Goal: Check status

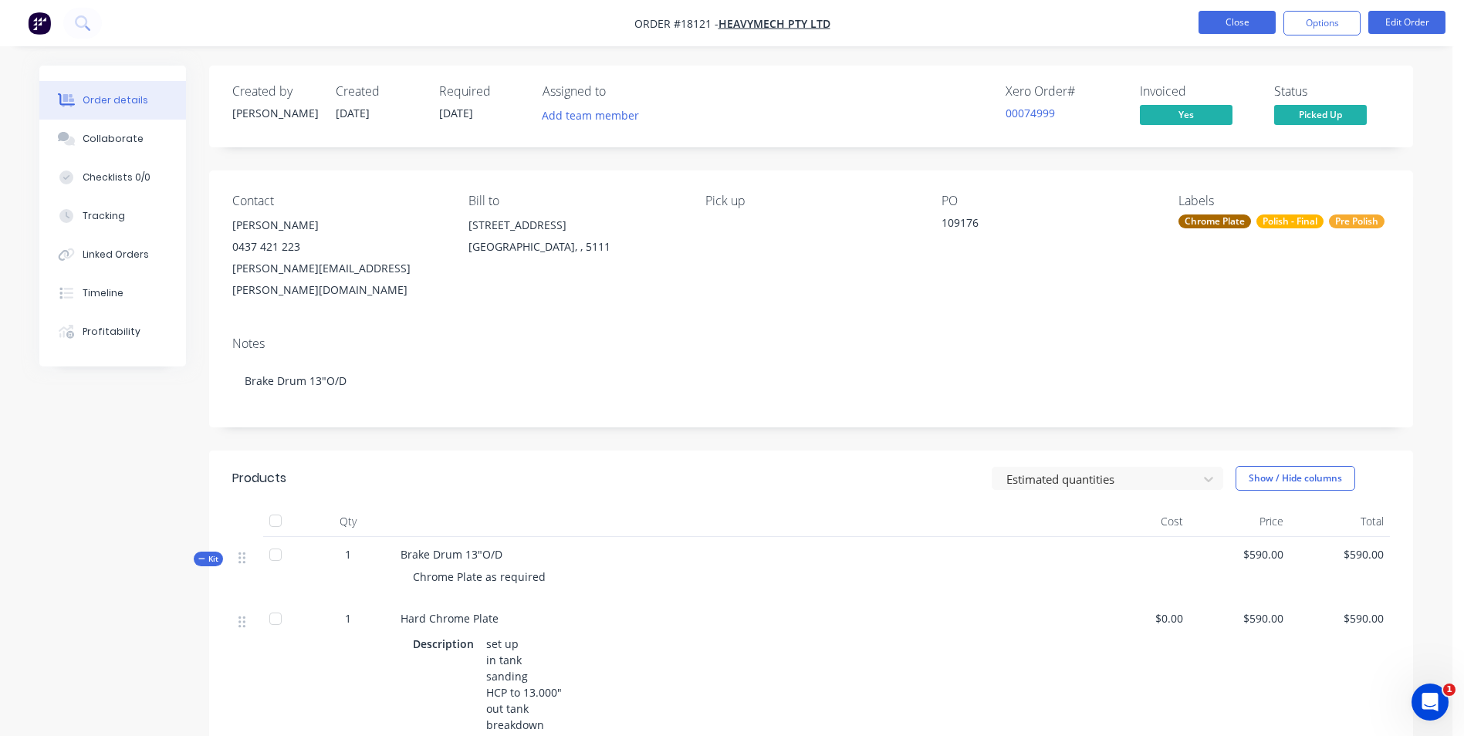
click at [1240, 25] on button "Close" at bounding box center [1237, 22] width 77 height 23
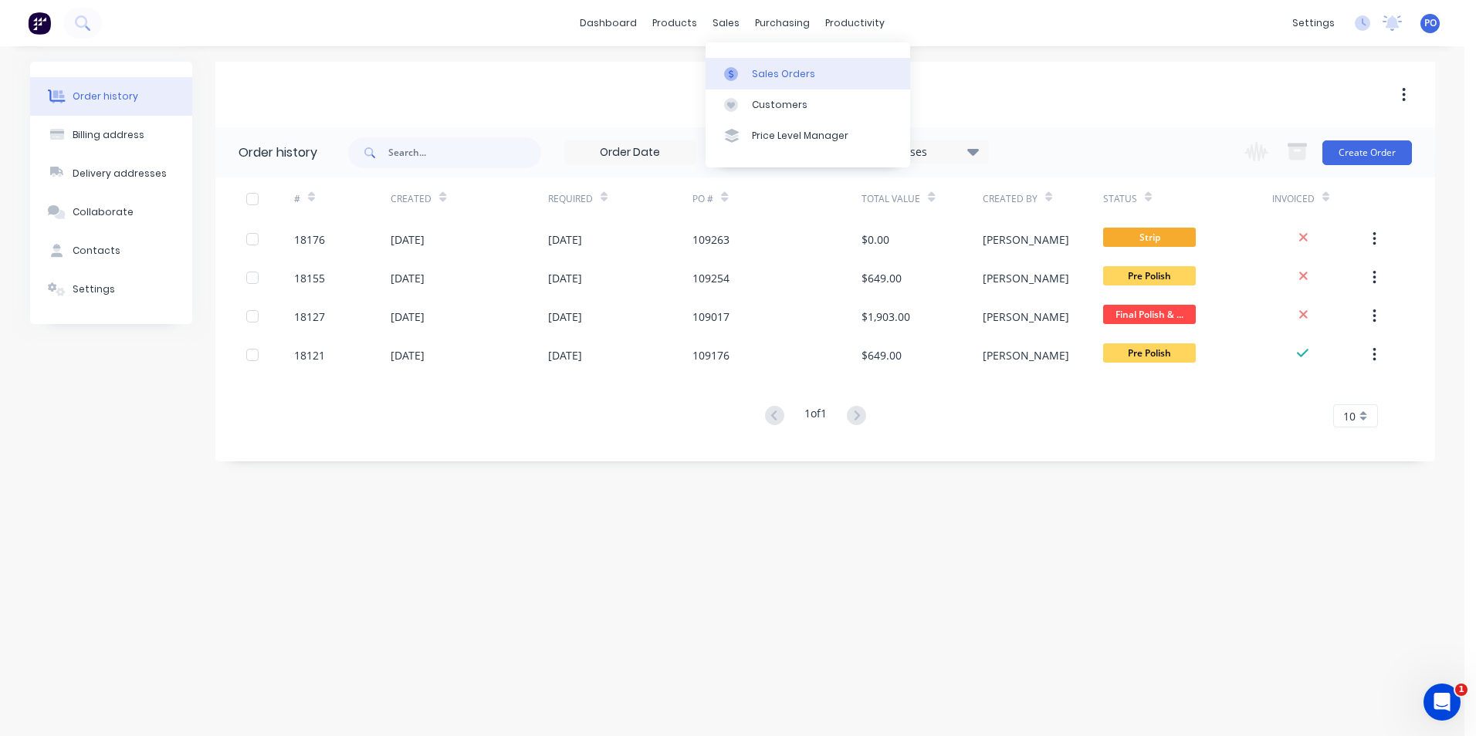
click at [760, 70] on div "Sales Orders" at bounding box center [783, 74] width 63 height 14
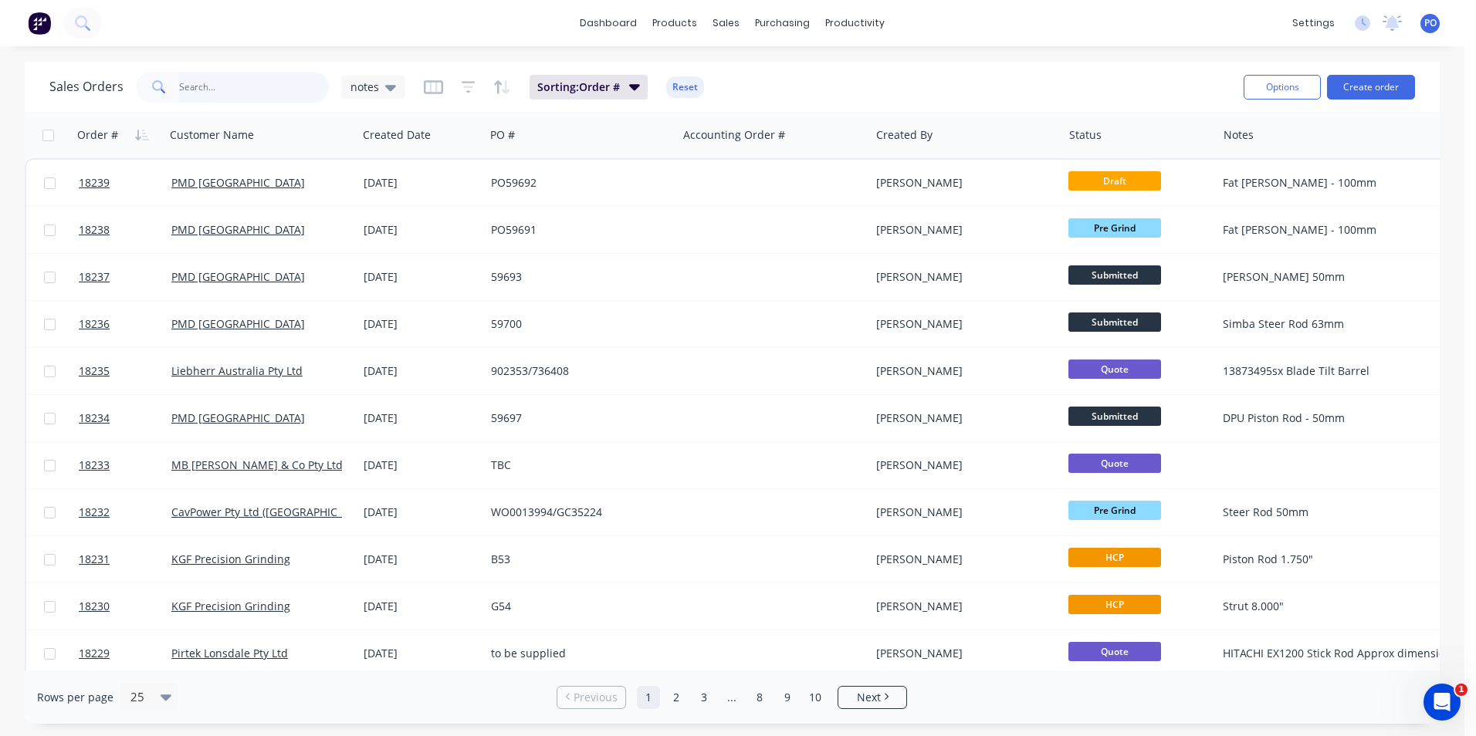
click at [280, 87] on input "text" at bounding box center [254, 87] width 151 height 31
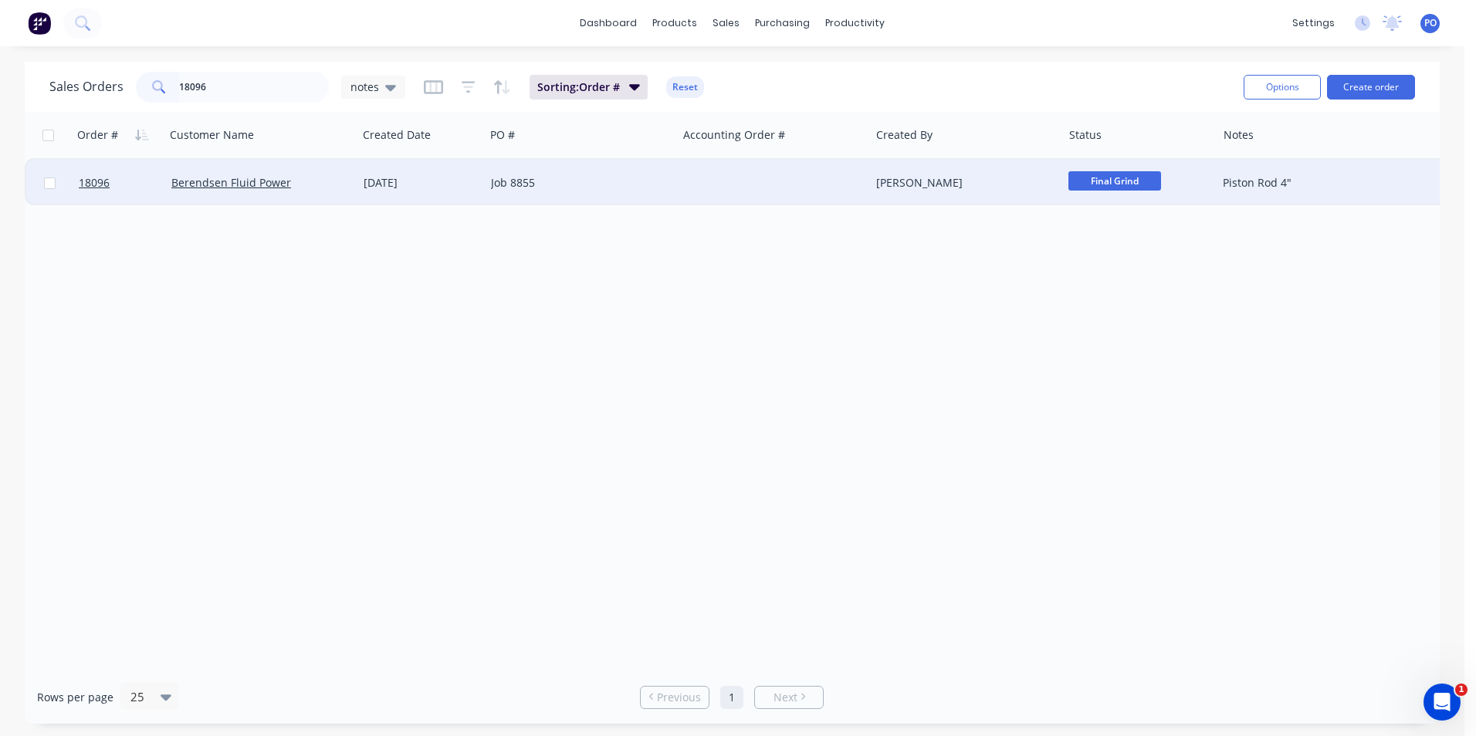
click at [1077, 178] on span "Final Grind" at bounding box center [1114, 180] width 93 height 19
click at [1133, 376] on span "Final Polish & Inspection" at bounding box center [1137, 378] width 127 height 15
drag, startPoint x: 232, startPoint y: 93, endPoint x: 98, endPoint y: 69, distance: 136.4
click at [98, 69] on div "Sales Orders 18096 notes Sorting: Order # Reset" at bounding box center [640, 87] width 1182 height 38
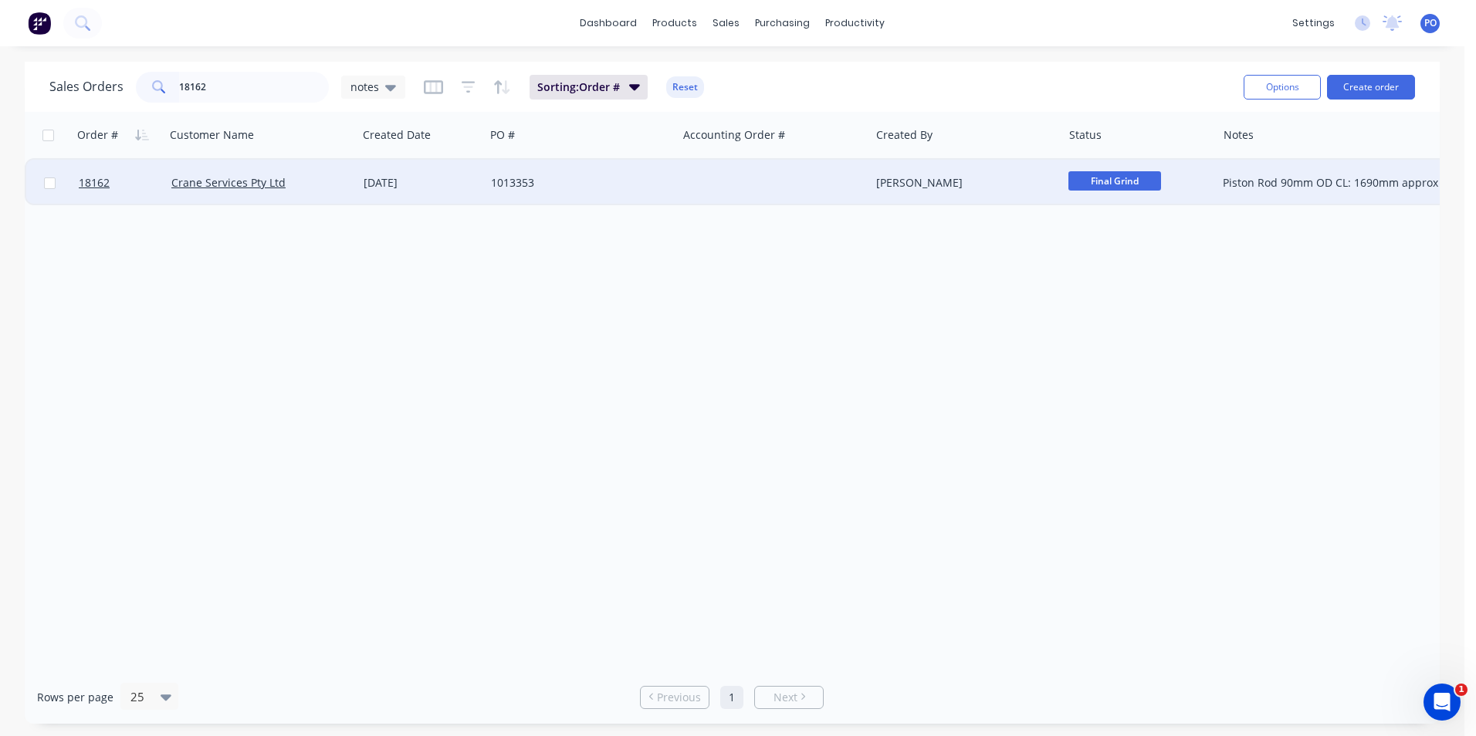
click at [1091, 181] on span "Final Grind" at bounding box center [1114, 180] width 93 height 19
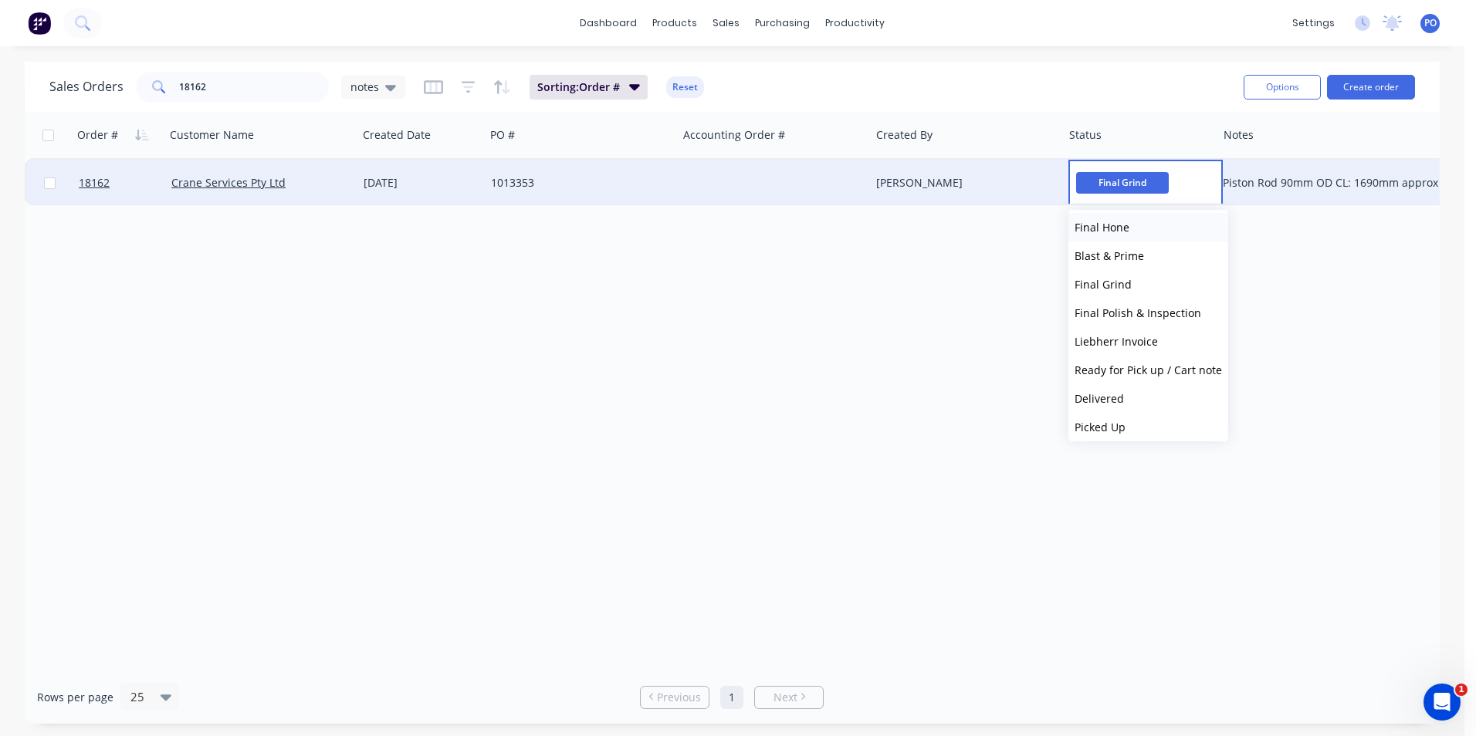
scroll to position [380, 0]
click at [1150, 313] on span "Final Polish & Inspection" at bounding box center [1137, 306] width 127 height 15
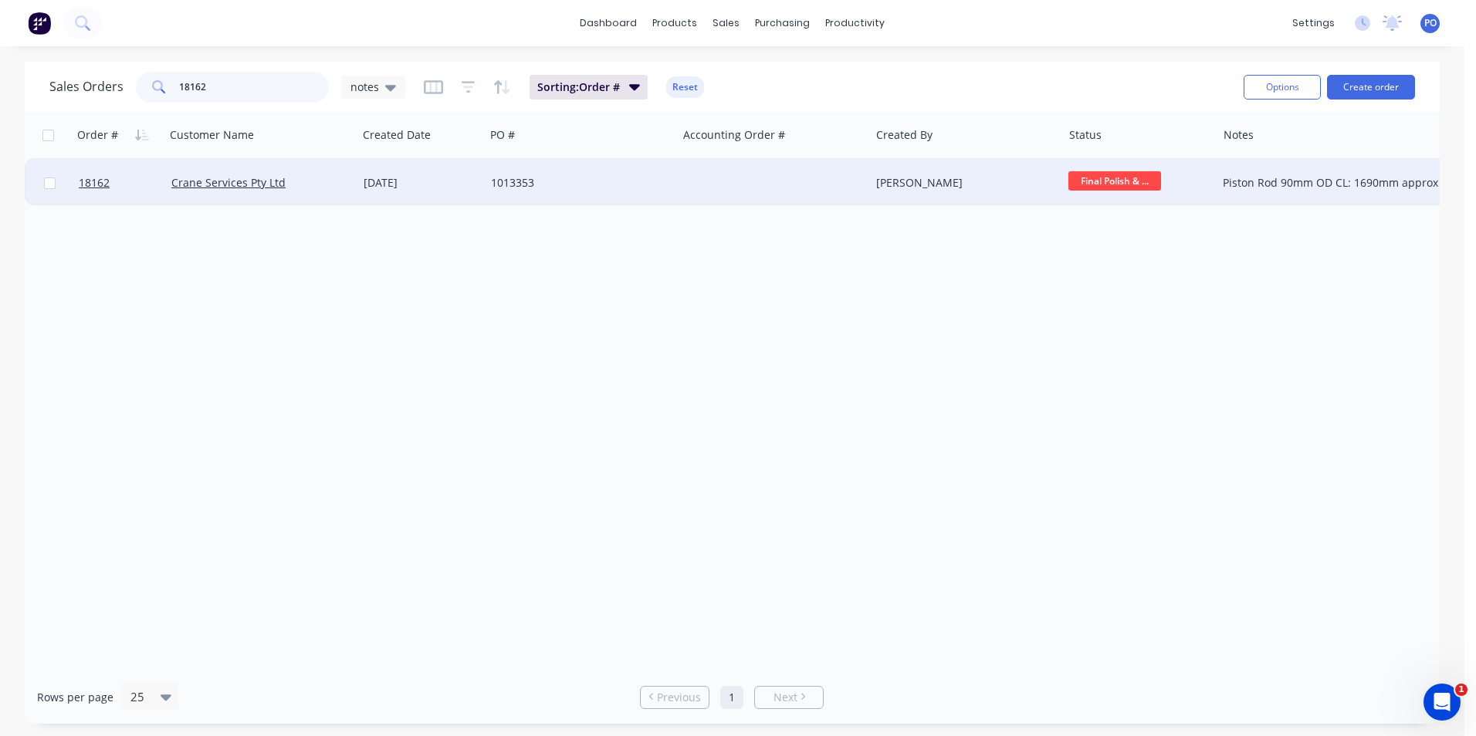
drag, startPoint x: 221, startPoint y: 83, endPoint x: 39, endPoint y: 73, distance: 181.6
click at [39, 73] on div "Sales Orders 18162 notes Sorting: Order # Reset Options Create order" at bounding box center [732, 87] width 1415 height 50
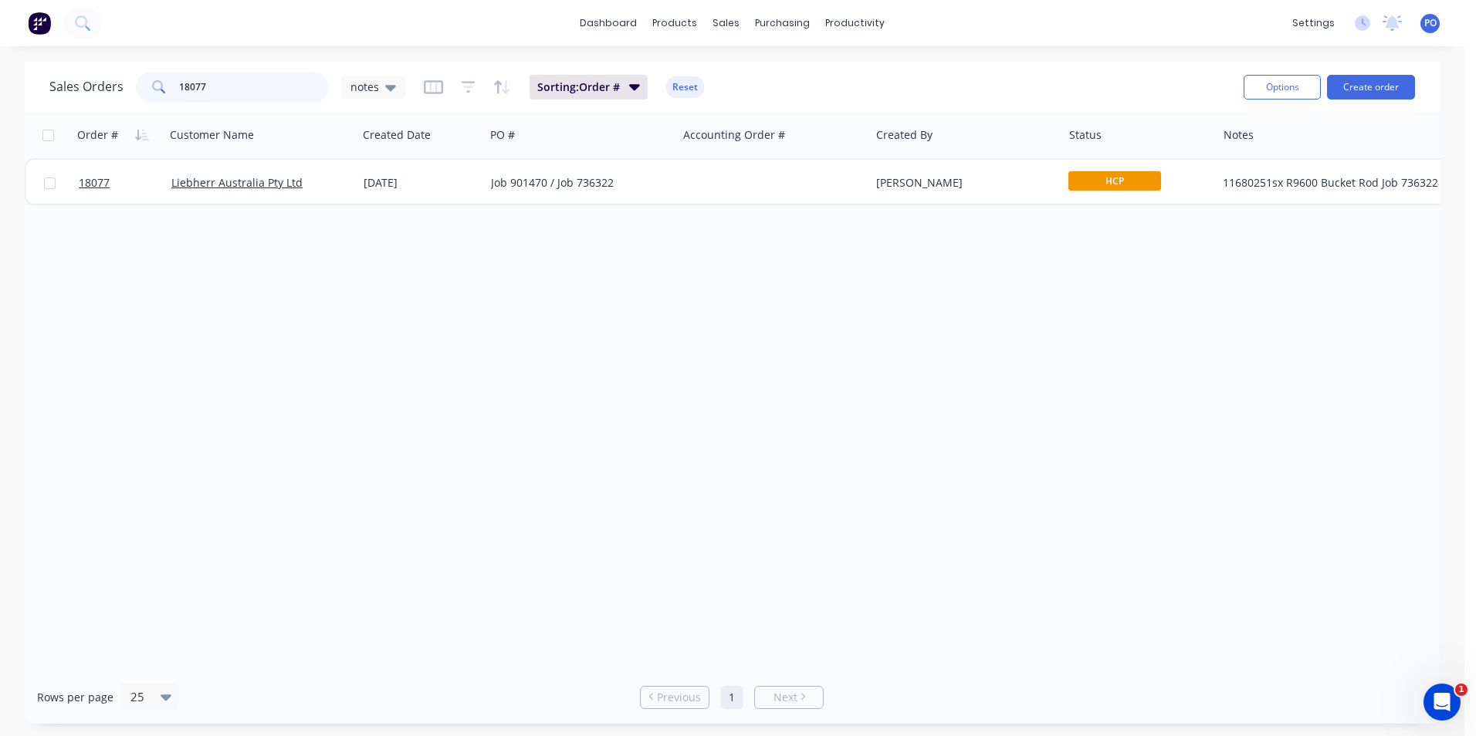
type input "18077"
